Goal: Find specific page/section: Find specific page/section

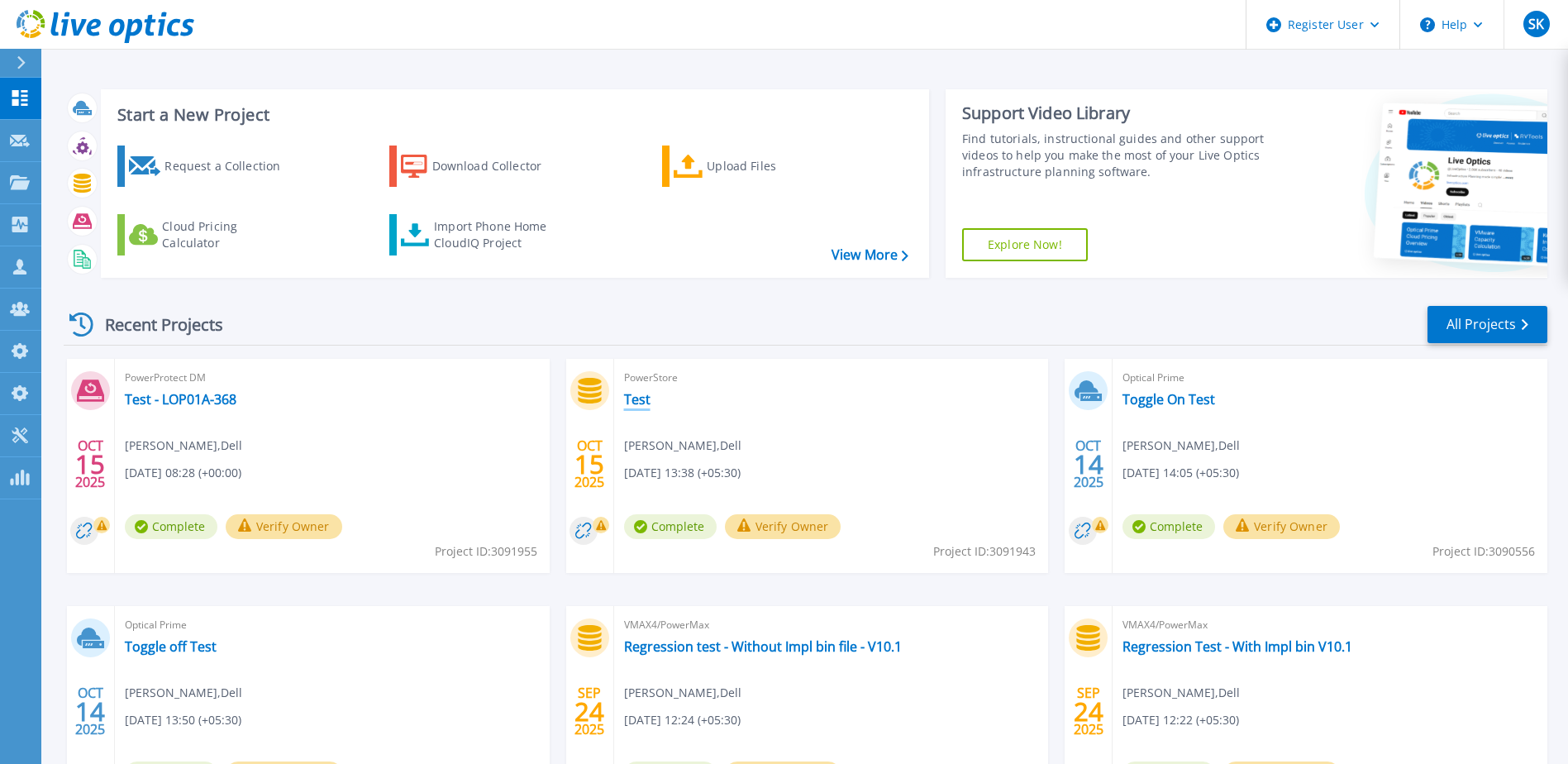
click at [641, 400] on link "Test" at bounding box center [637, 399] width 27 height 17
